Goal: Information Seeking & Learning: Check status

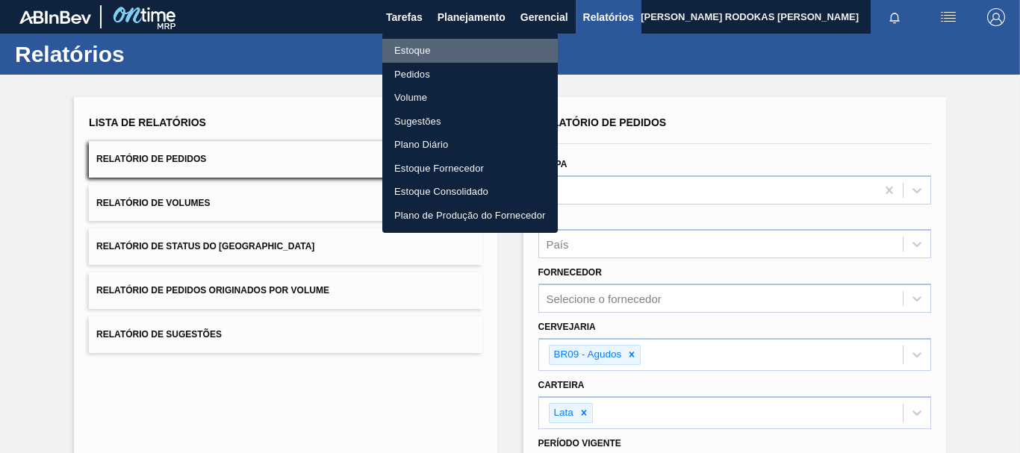
click at [443, 45] on li "Estoque" at bounding box center [470, 51] width 176 height 24
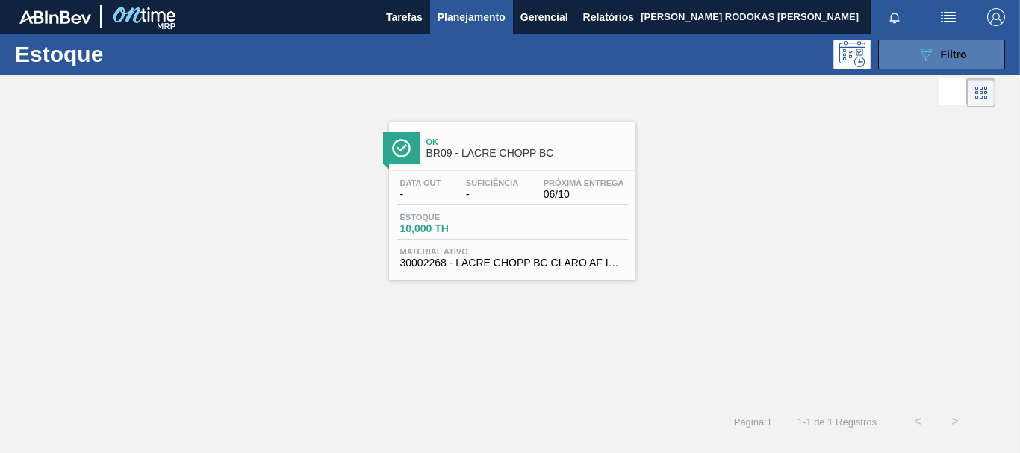
click at [902, 52] on button "089F7B8B-B2A5-4AFE-B5C0-19BA573D28AC Filtro" at bounding box center [941, 55] width 127 height 30
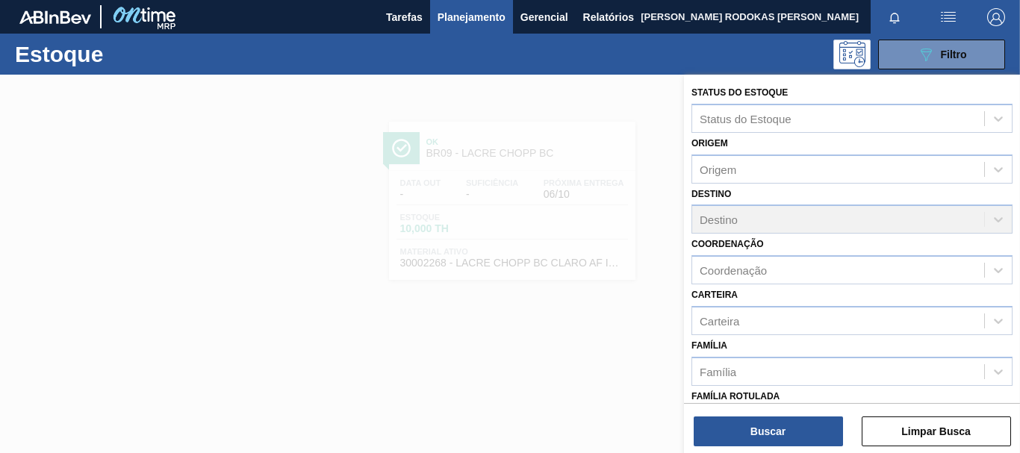
scroll to position [224, 0]
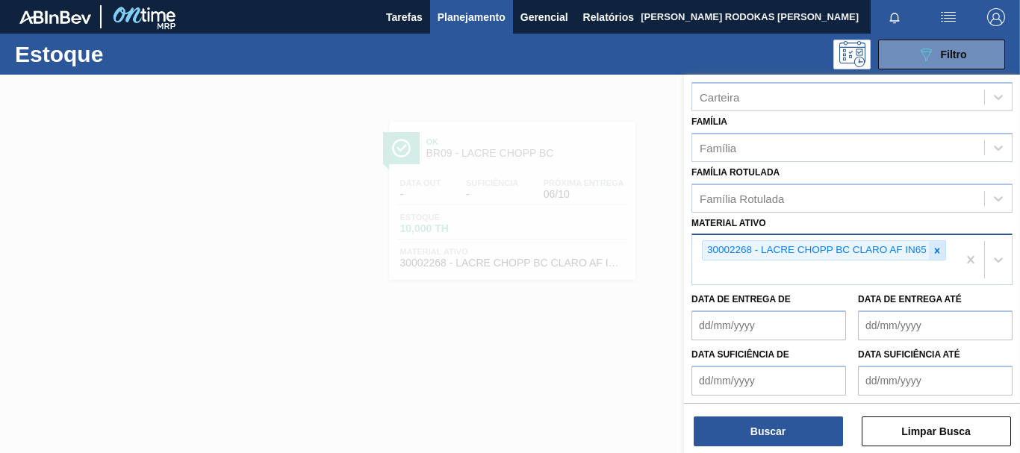
click at [940, 244] on div at bounding box center [937, 250] width 16 height 19
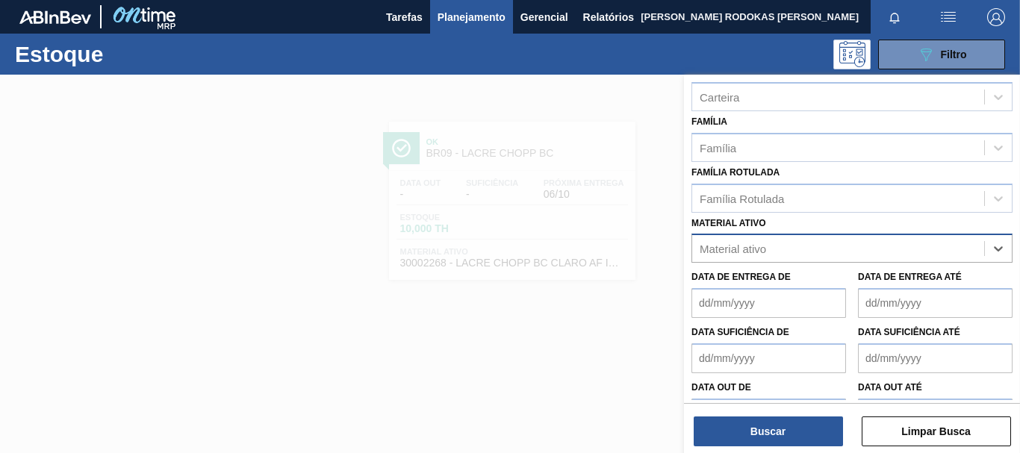
paste ativo "30033934"
type ativo "30033934"
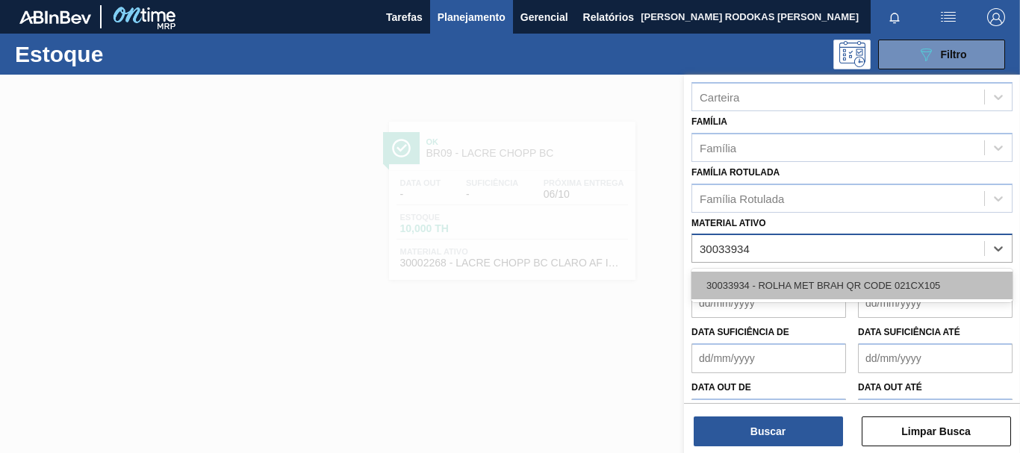
click at [769, 296] on div "30033934 - ROLHA MET BRAH QR CODE 021CX105" at bounding box center [852, 286] width 321 height 28
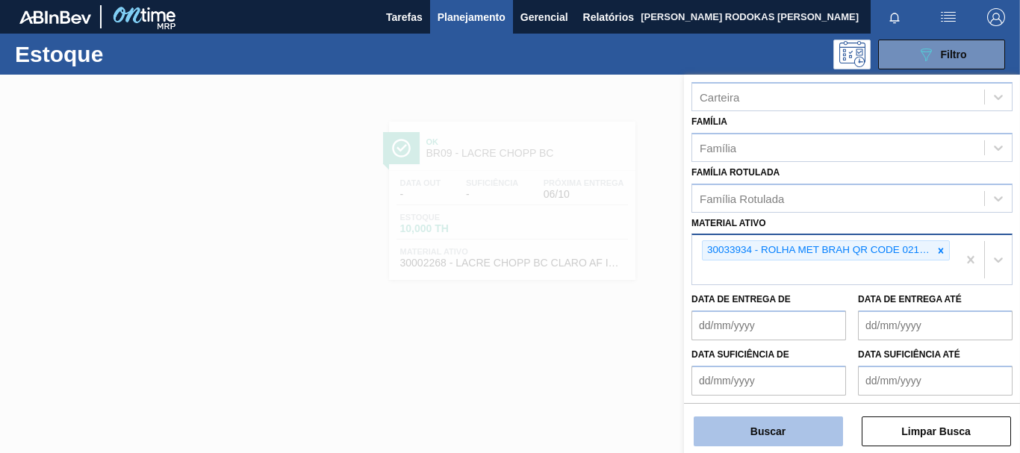
click at [797, 424] on button "Buscar" at bounding box center [768, 432] width 149 height 30
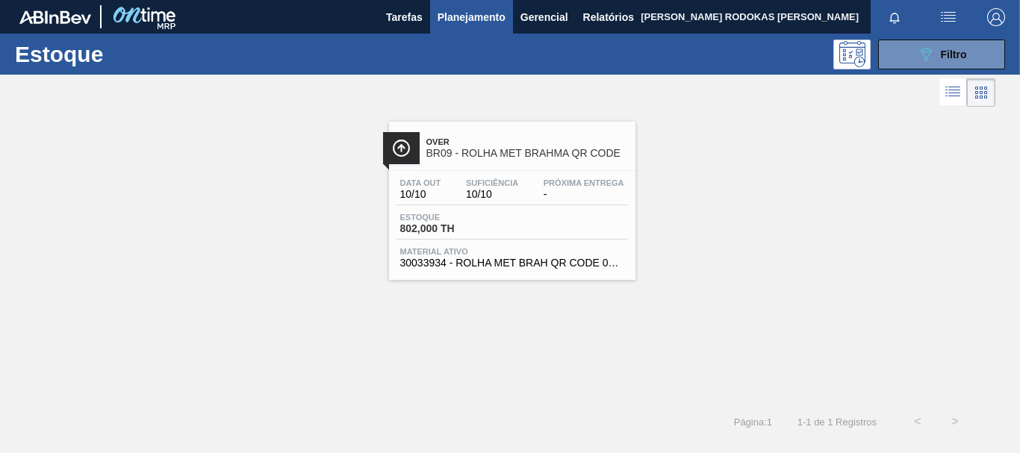
click at [594, 216] on div "Estoque 802,000 TH" at bounding box center [513, 226] width 232 height 27
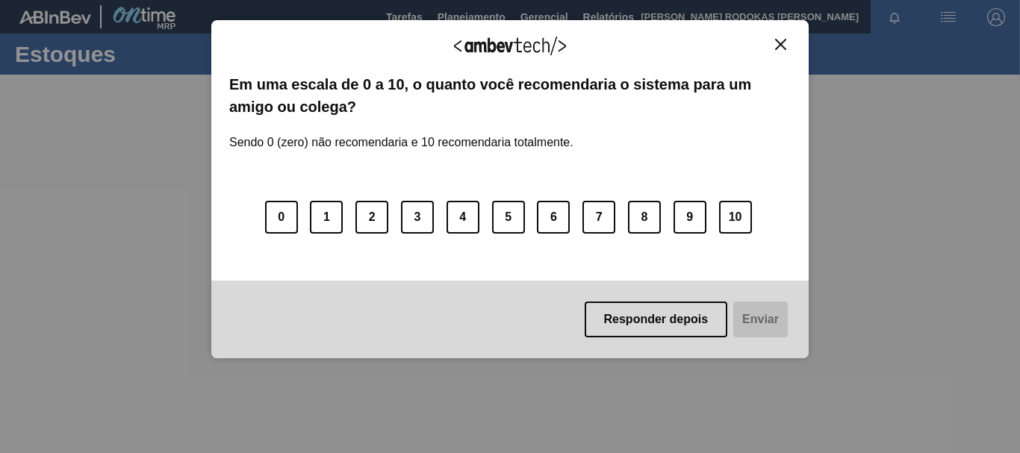
click at [781, 39] on img "Close" at bounding box center [780, 44] width 11 height 11
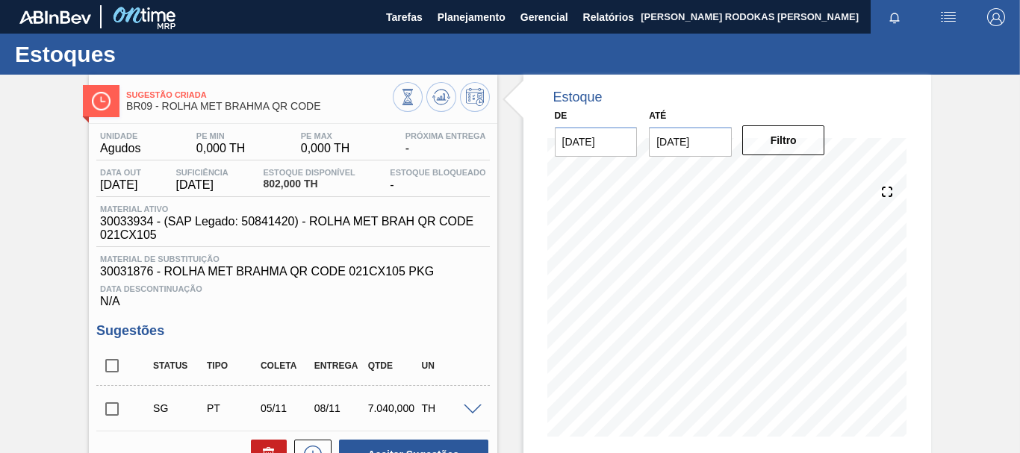
scroll to position [208, 0]
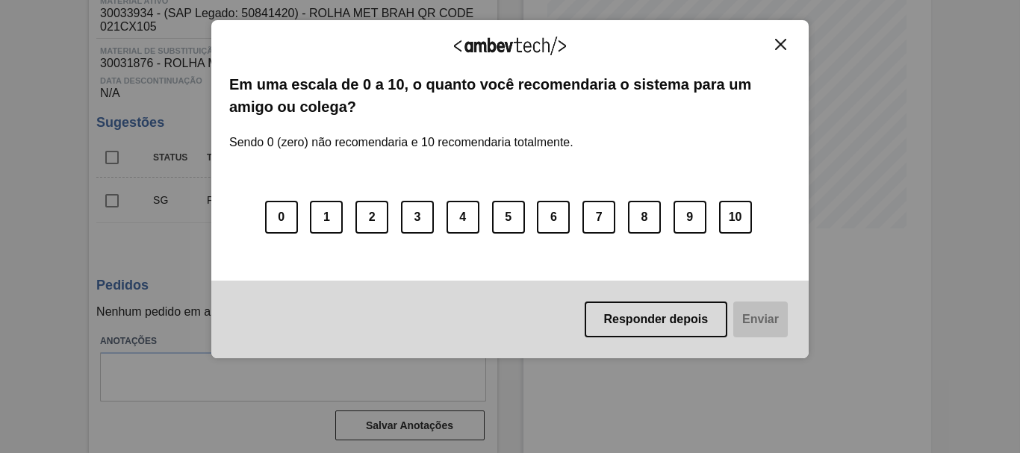
click at [789, 36] on div "Agradecemos seu feedback! Em uma escala de 0 a 10, o quanto você recomendaria o…" at bounding box center [509, 189] width 597 height 339
click at [760, 45] on div "Agradecemos seu feedback!" at bounding box center [510, 55] width 562 height 35
click at [777, 40] on img "Close" at bounding box center [780, 44] width 11 height 11
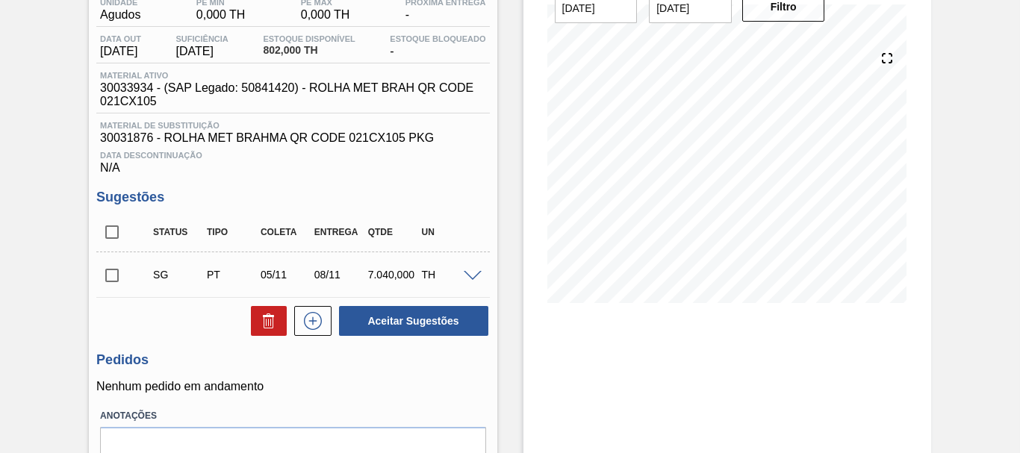
scroll to position [59, 0]
